Goal: Transaction & Acquisition: Purchase product/service

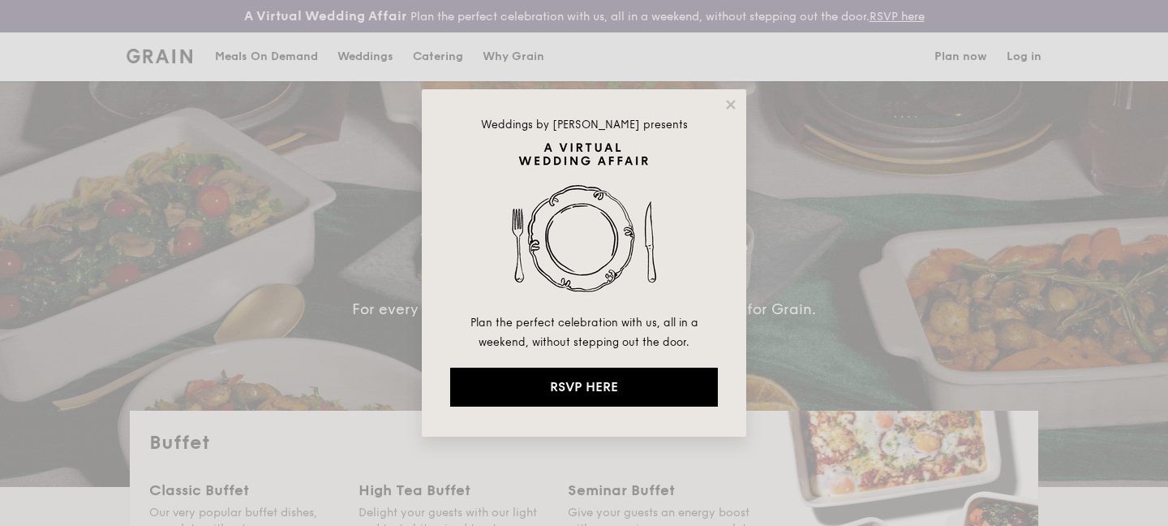
select select
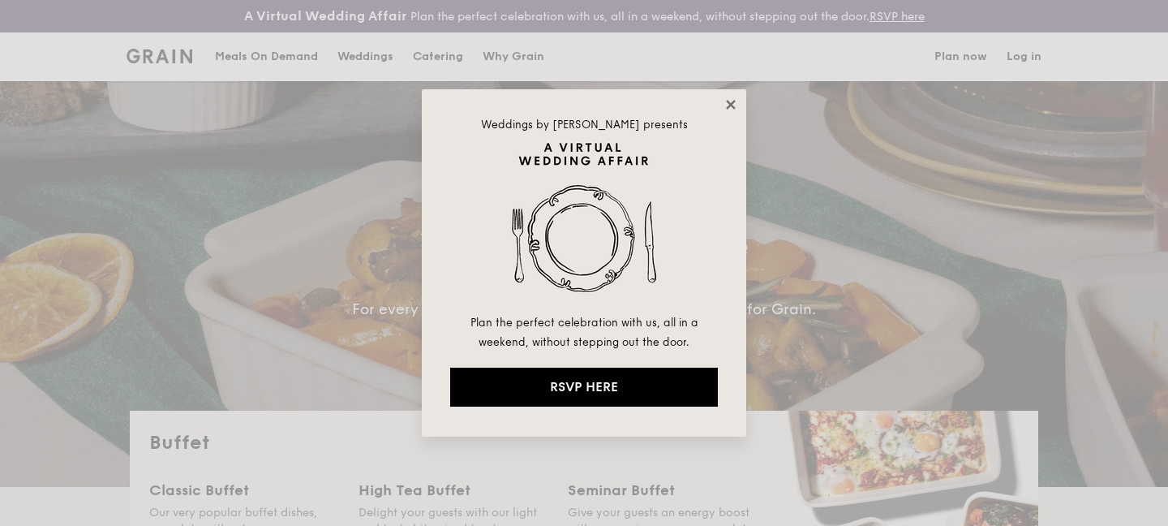
click at [733, 105] on icon at bounding box center [731, 104] width 15 height 15
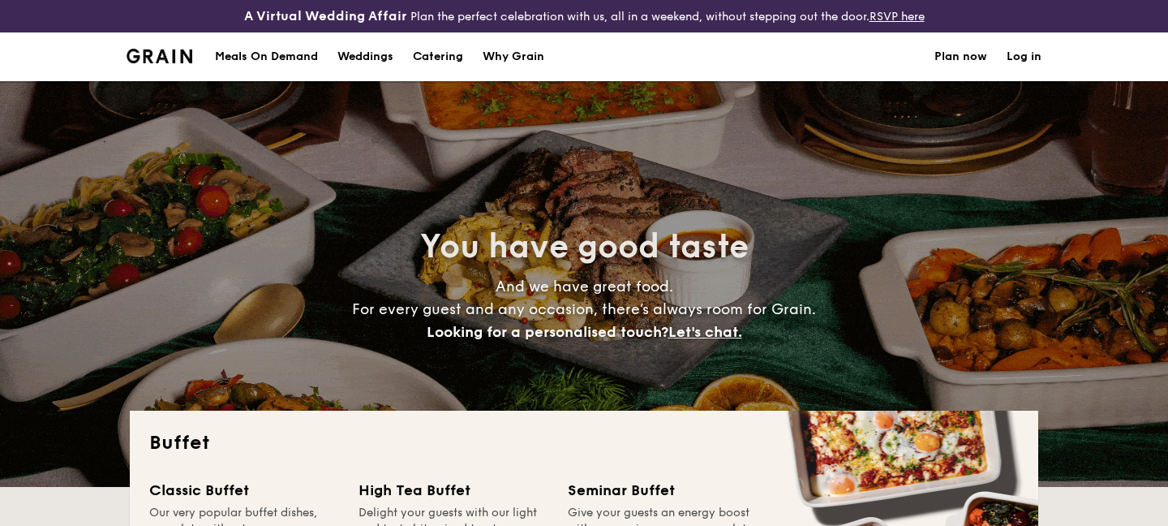
click at [458, 58] on h1 "Catering" at bounding box center [438, 56] width 50 height 49
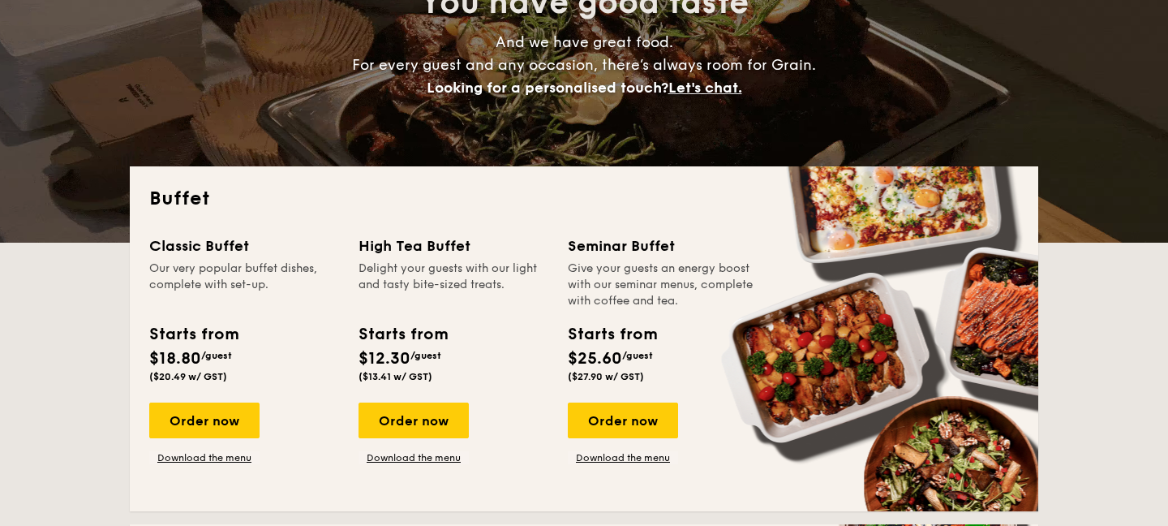
scroll to position [247, 0]
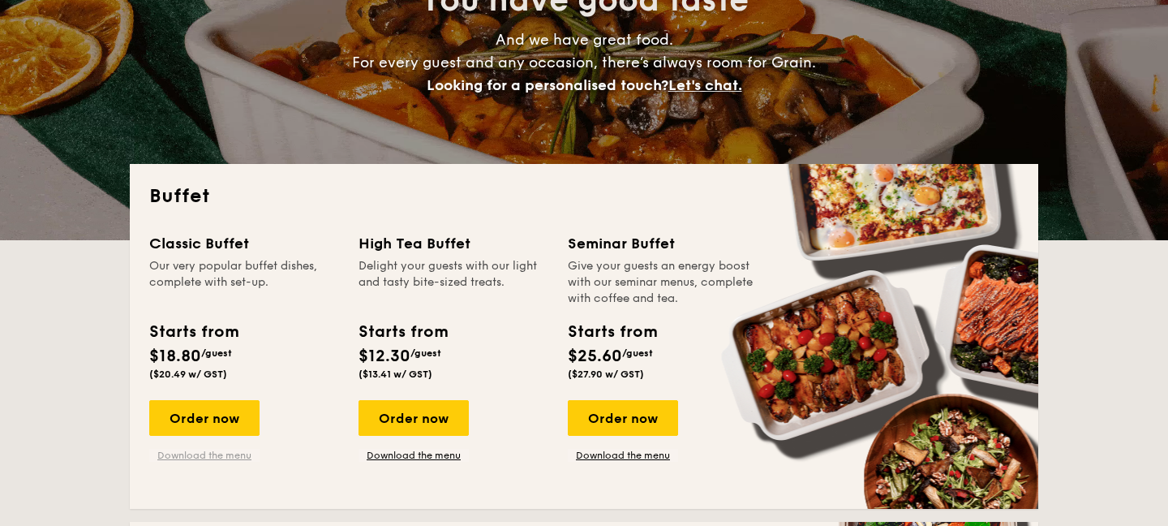
click at [223, 455] on link "Download the menu" at bounding box center [204, 455] width 110 height 13
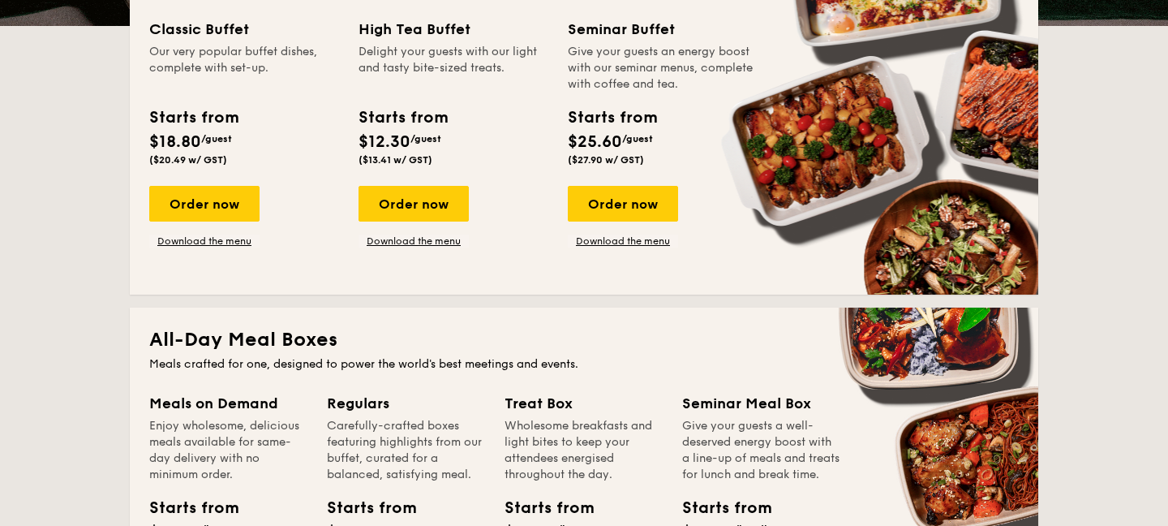
scroll to position [465, 0]
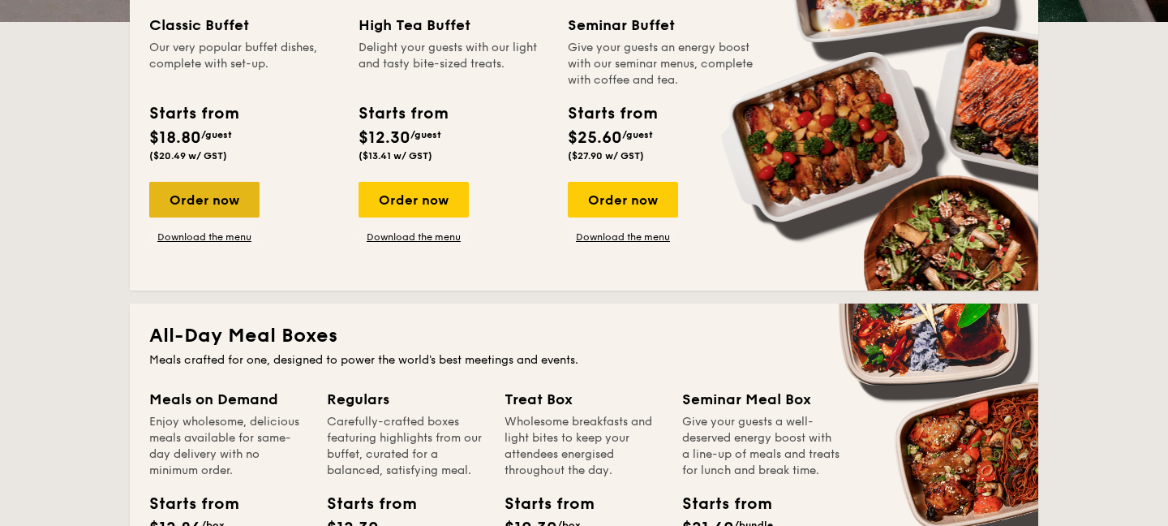
click at [234, 211] on div "Order now" at bounding box center [204, 200] width 110 height 36
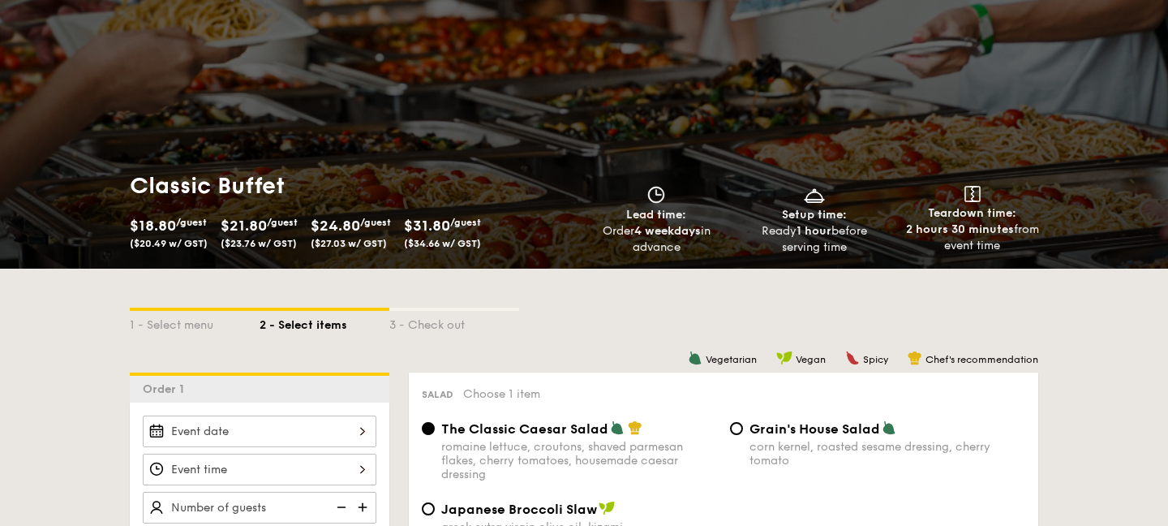
scroll to position [234, 0]
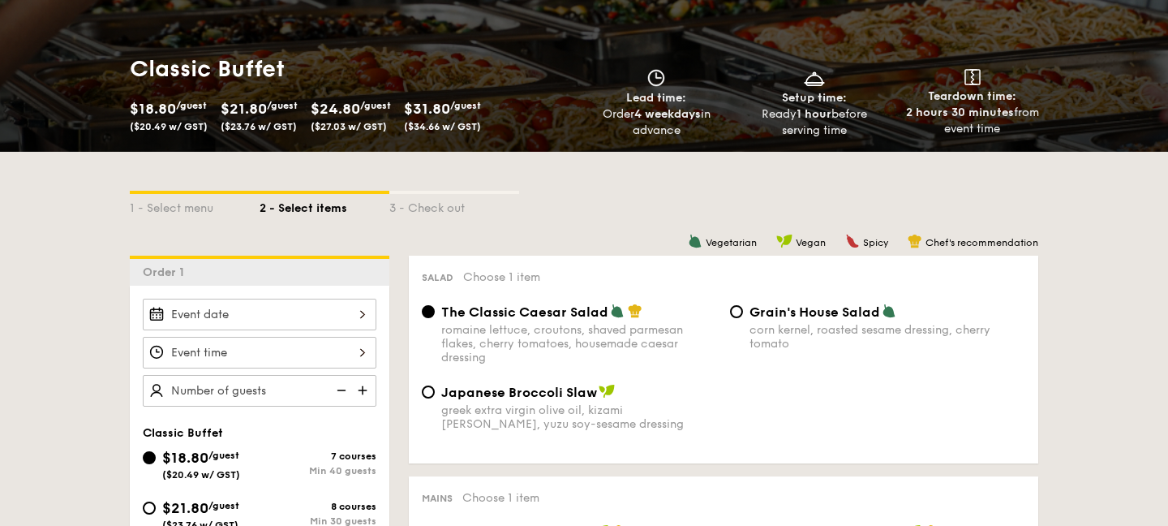
click at [256, 311] on div at bounding box center [260, 315] width 234 height 32
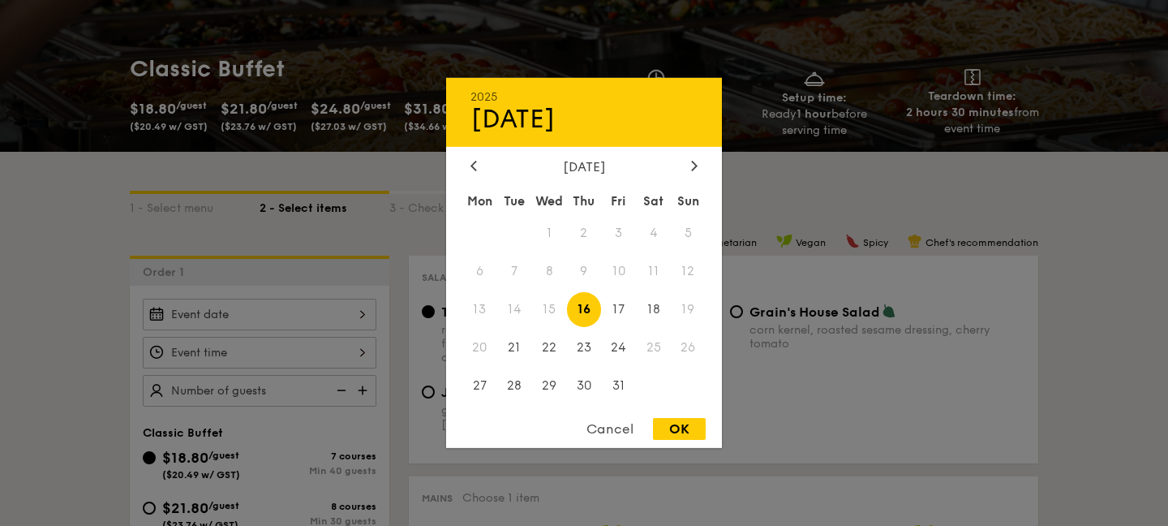
click at [548, 310] on span "15" at bounding box center [549, 309] width 35 height 35
click at [532, 310] on span "15" at bounding box center [549, 309] width 35 height 35
click at [522, 308] on span "14" at bounding box center [514, 309] width 35 height 35
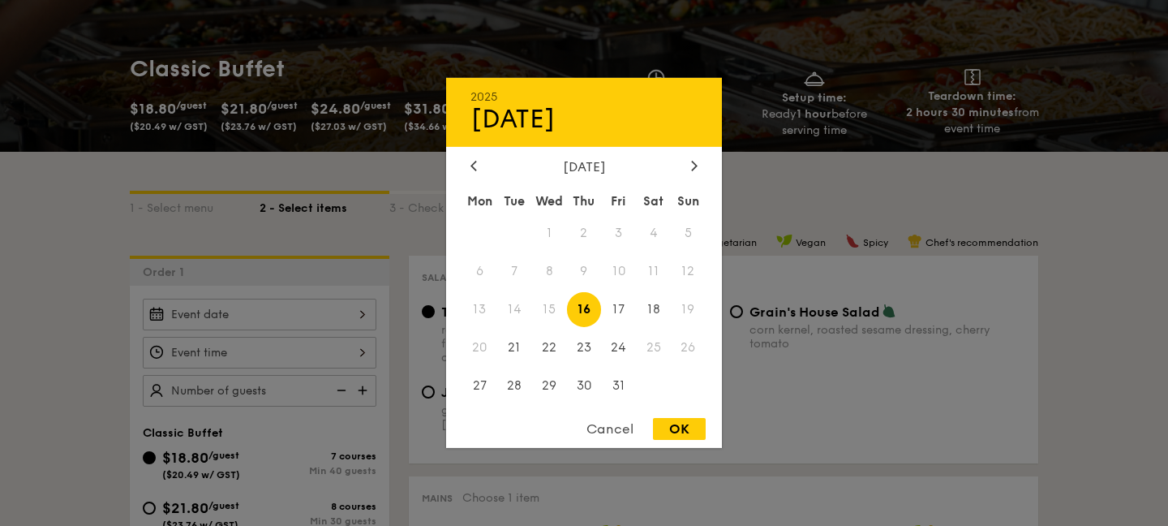
click at [786, 232] on div at bounding box center [584, 263] width 1168 height 526
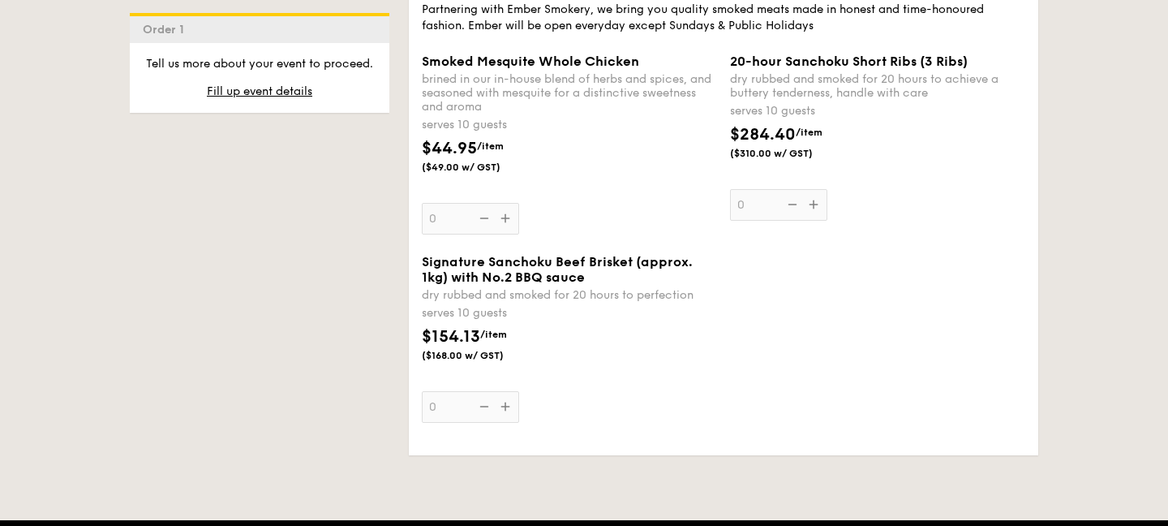
scroll to position [2442, 0]
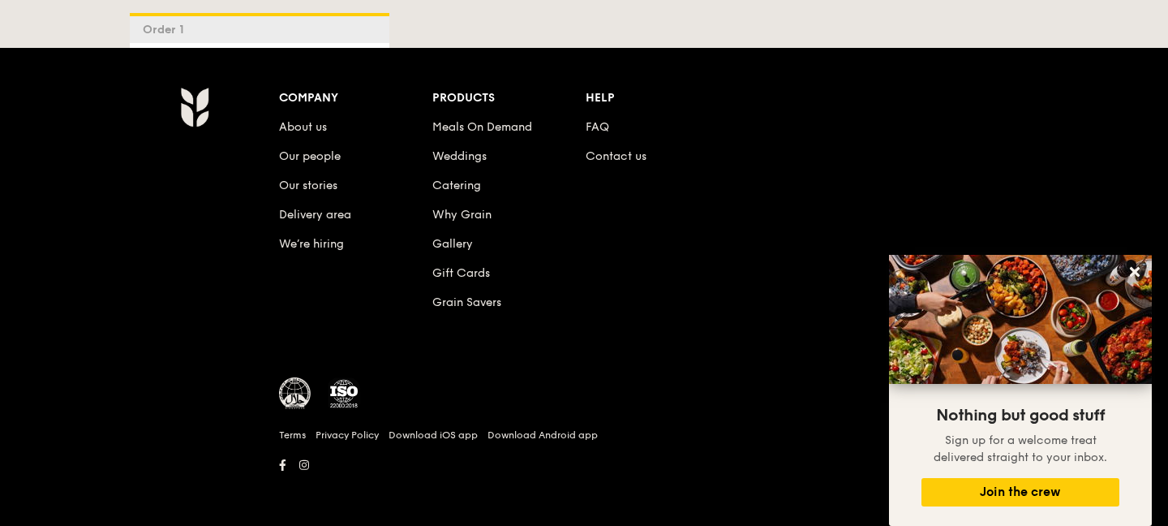
click at [608, 127] on li "FAQ" at bounding box center [662, 124] width 153 height 29
click at [605, 127] on link "FAQ" at bounding box center [598, 127] width 24 height 14
